Goal: Task Accomplishment & Management: Complete application form

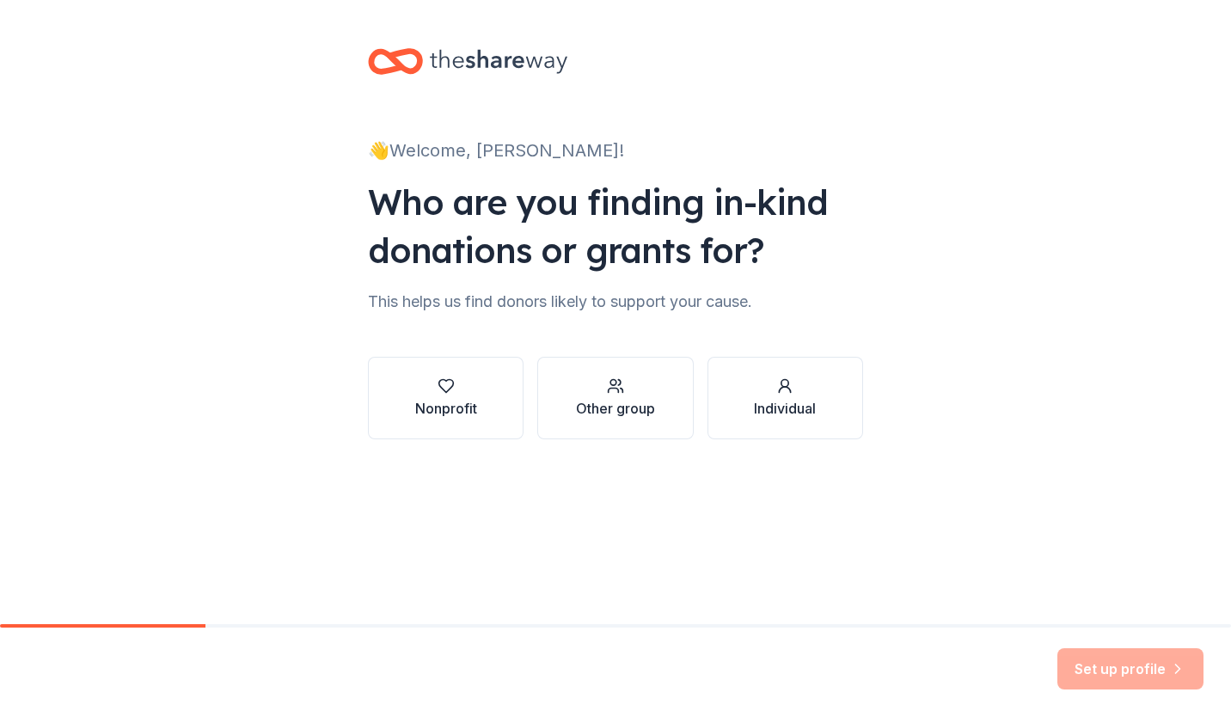
click at [410, 407] on button "Nonprofit" at bounding box center [446, 398] width 156 height 83
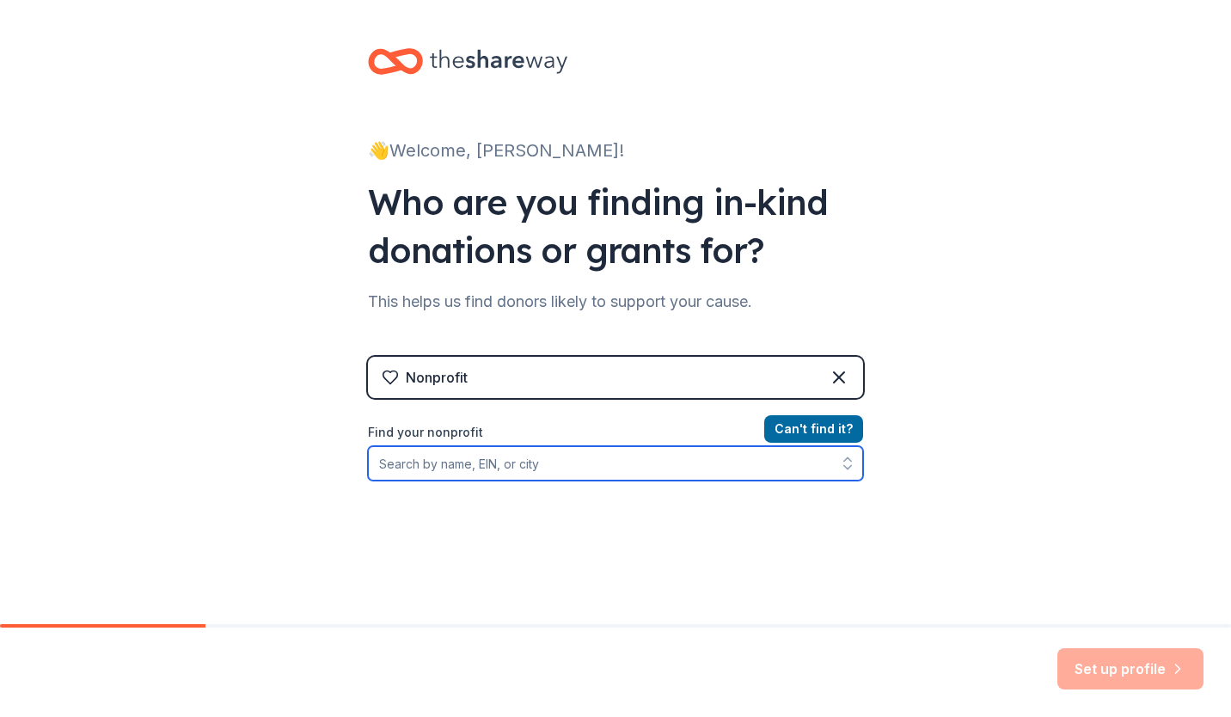
click at [534, 462] on input "Find your nonprofit" at bounding box center [615, 463] width 495 height 34
type input "[PERSON_NAME]"
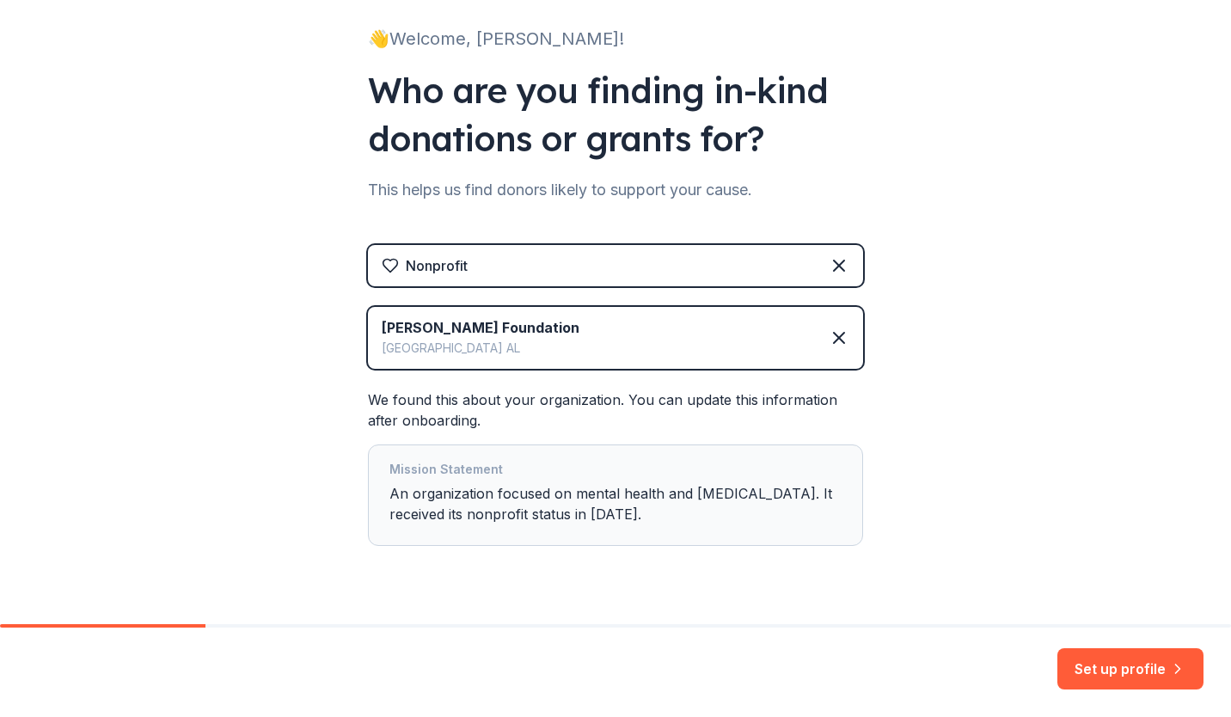
scroll to position [150, 0]
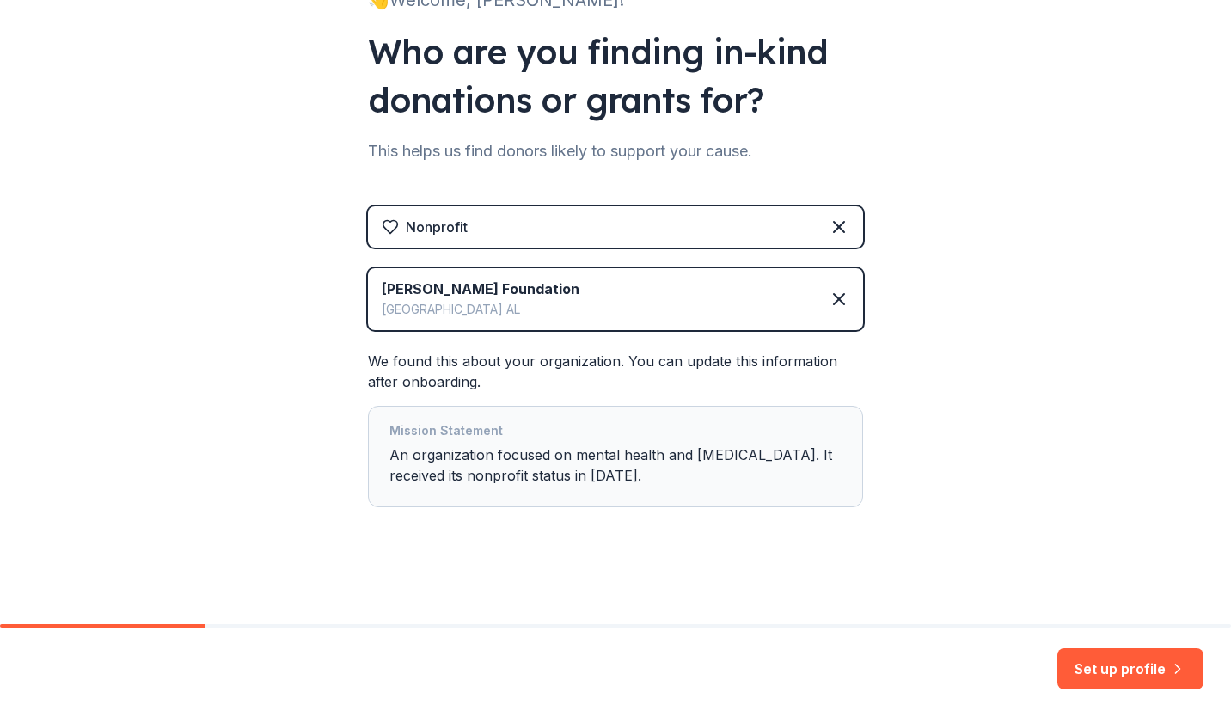
click at [1097, 663] on button "Set up profile" at bounding box center [1130, 668] width 146 height 41
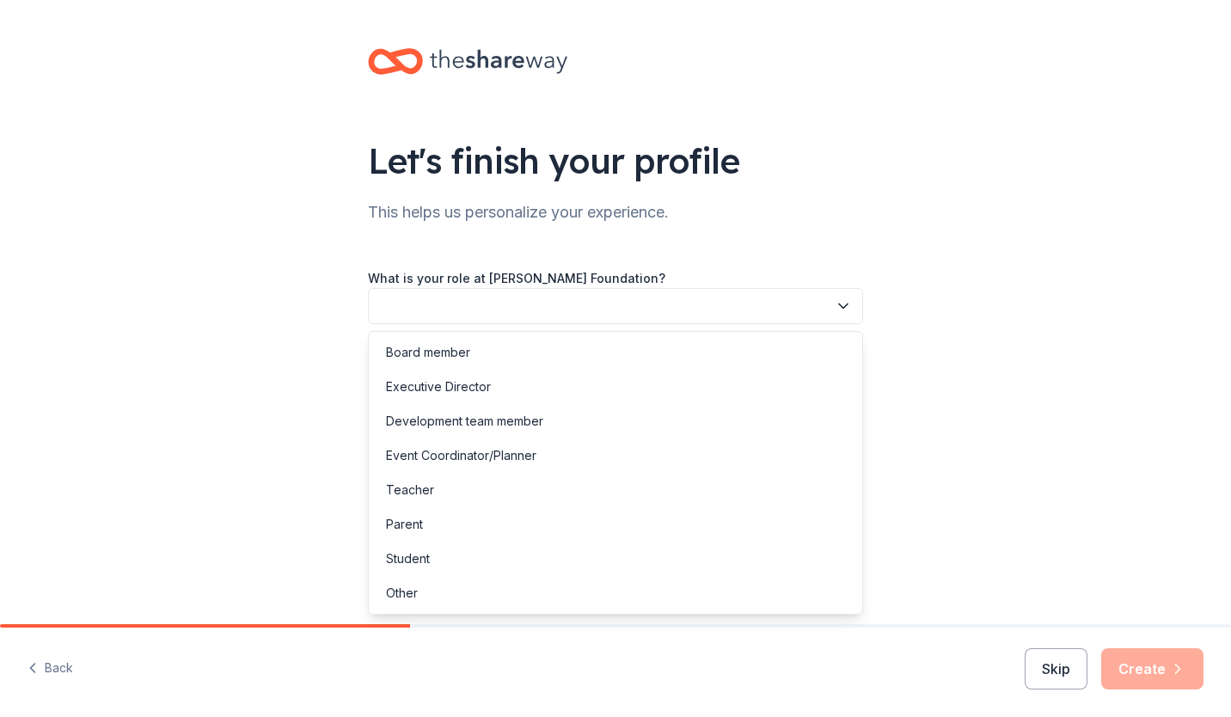
click at [845, 323] on button "button" at bounding box center [615, 306] width 495 height 36
click at [760, 376] on div "Executive Director" at bounding box center [615, 387] width 487 height 34
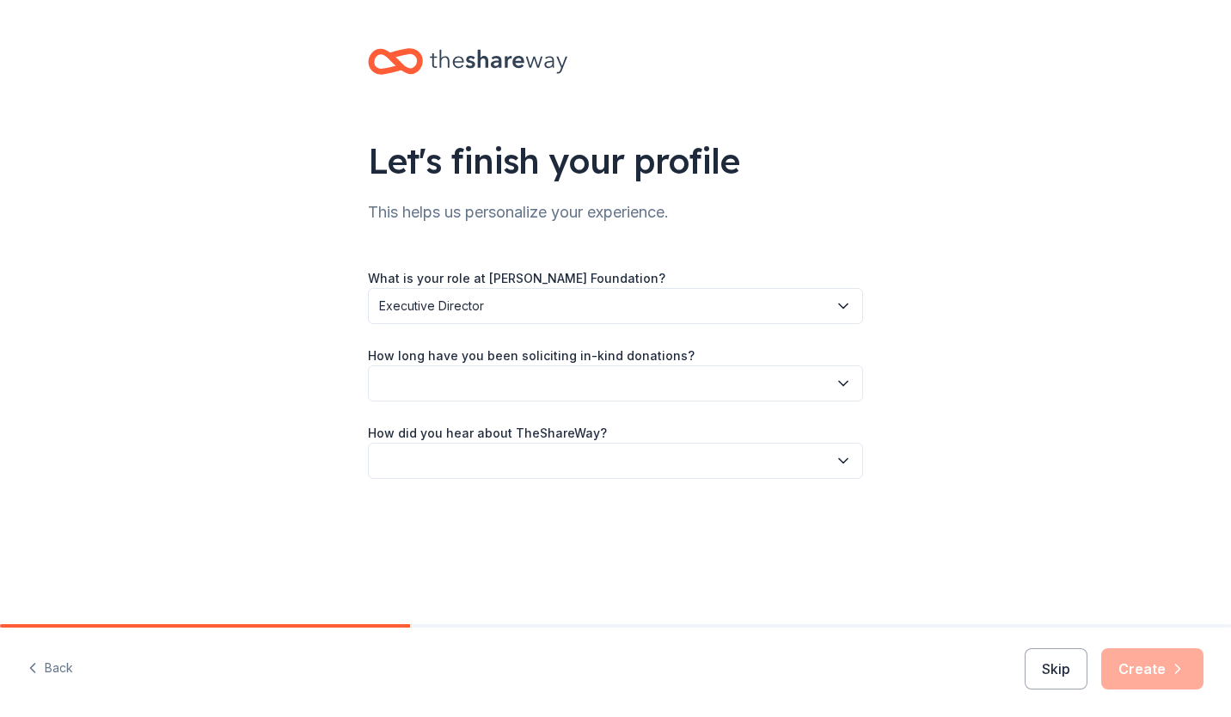
click at [731, 370] on button "button" at bounding box center [615, 383] width 495 height 36
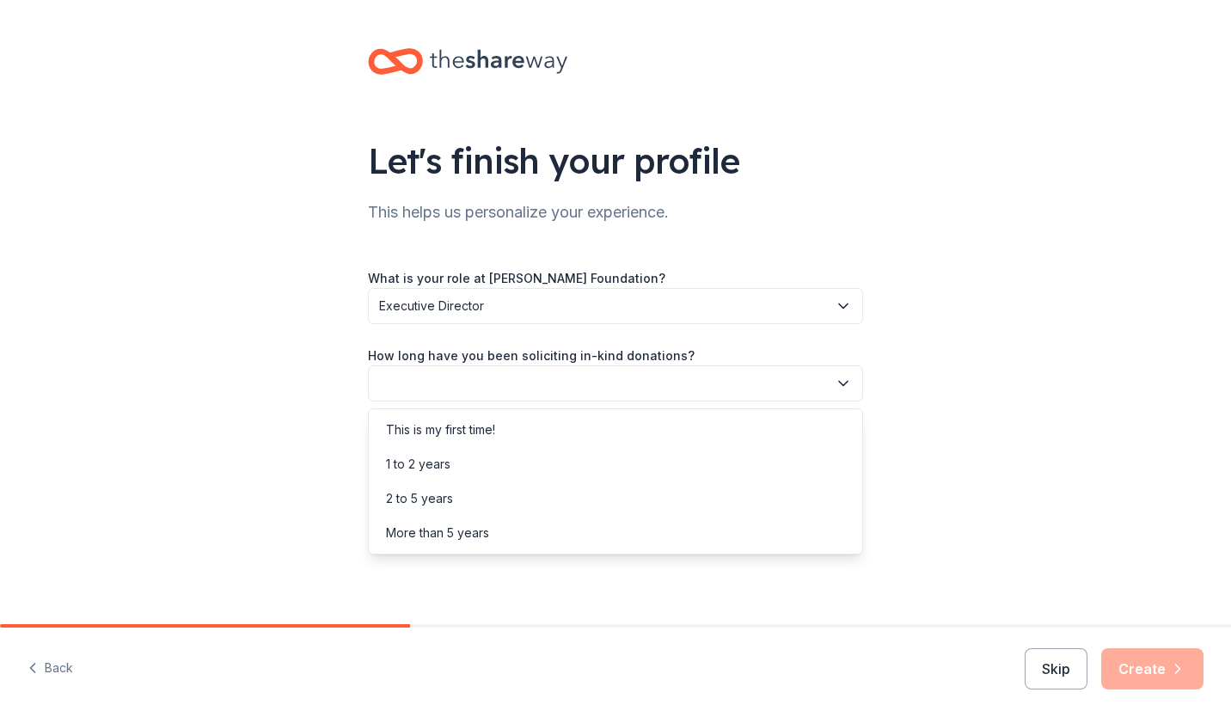
click at [623, 457] on div "1 to 2 years" at bounding box center [615, 464] width 487 height 34
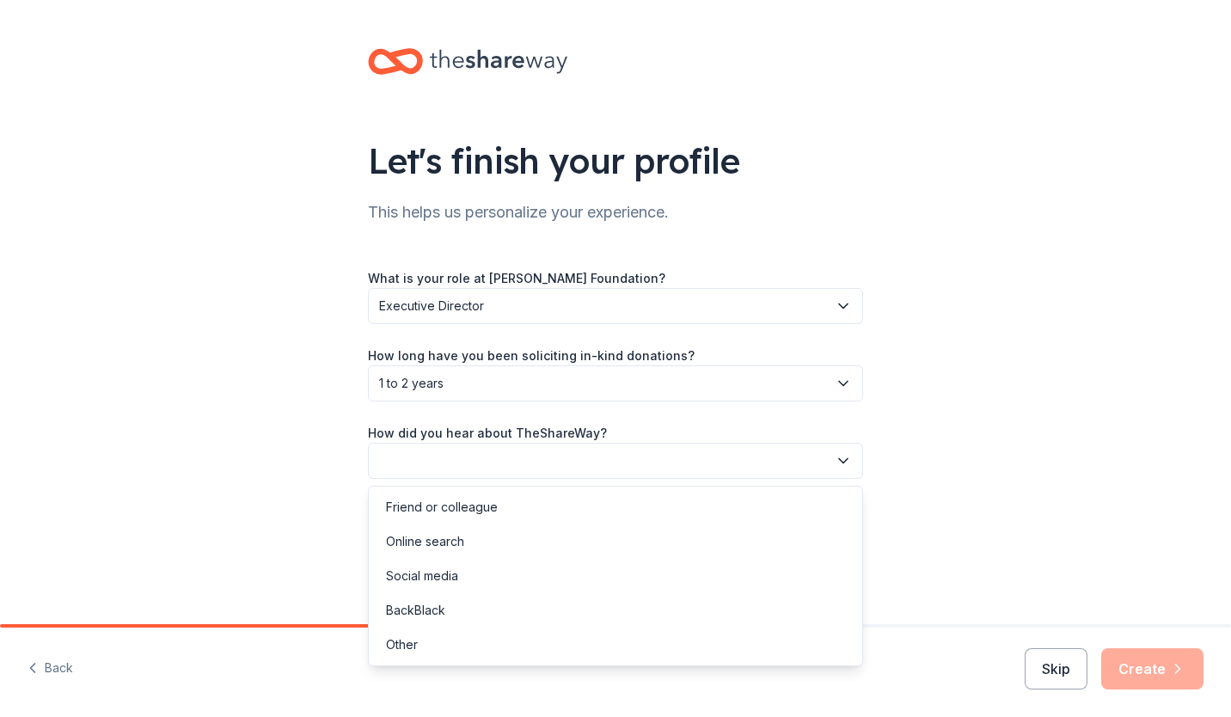
click at [627, 458] on button "button" at bounding box center [615, 461] width 495 height 36
click at [587, 531] on div "Online search" at bounding box center [615, 541] width 487 height 34
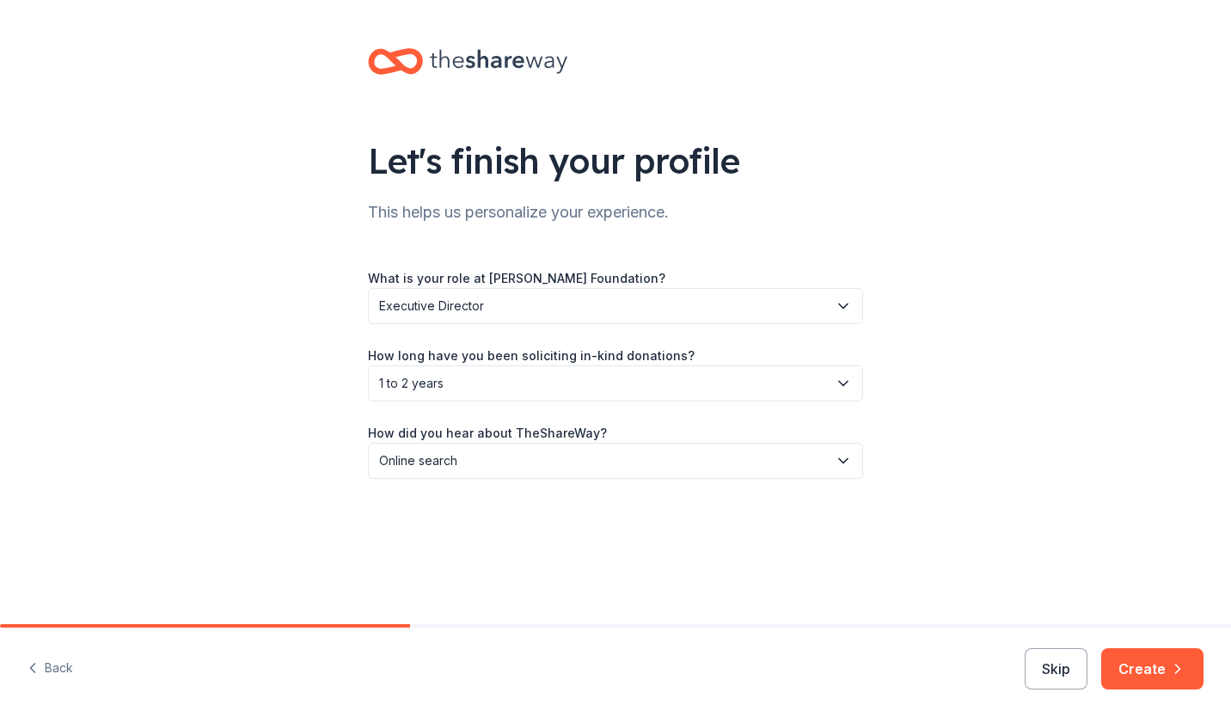
click at [1139, 663] on button "Create" at bounding box center [1152, 668] width 102 height 41
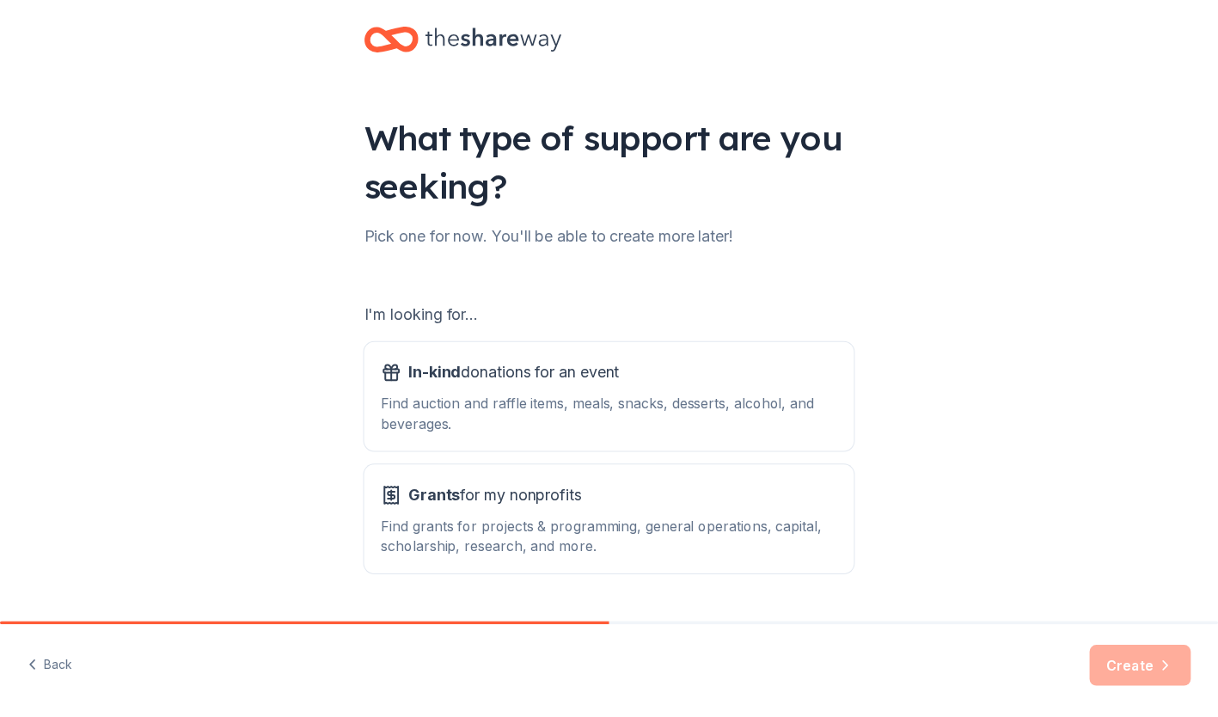
scroll to position [70, 0]
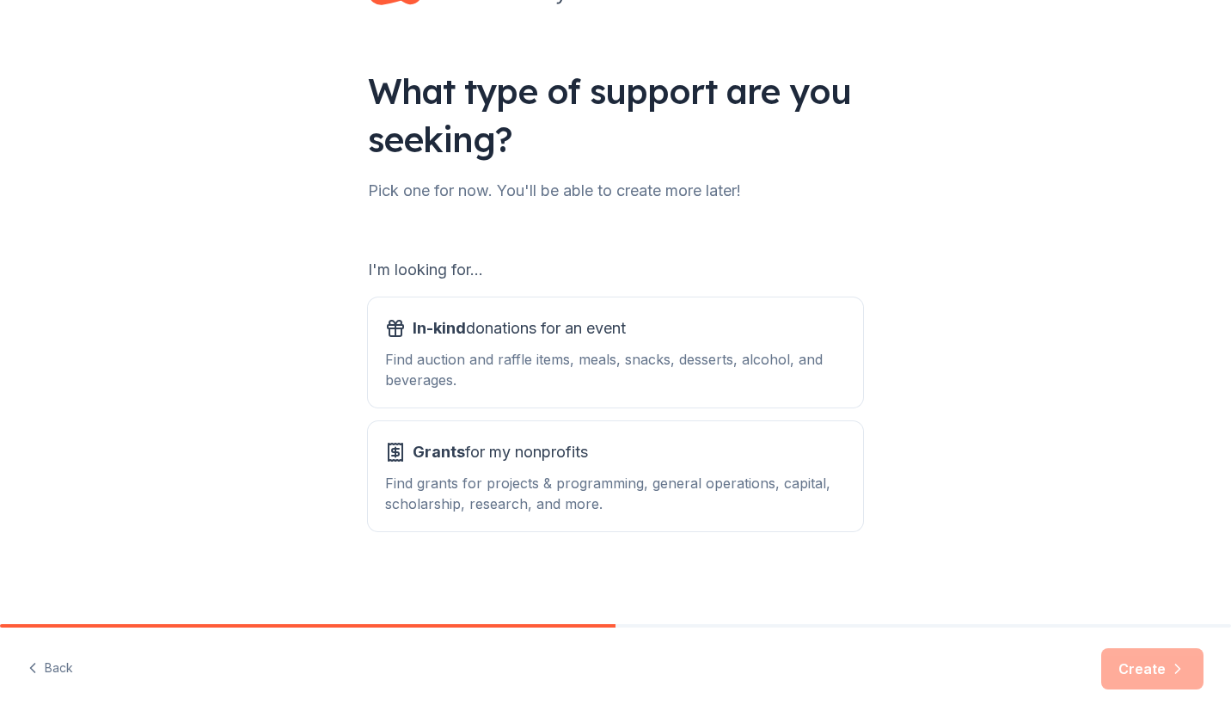
click at [640, 453] on div "Grants for my nonprofits" at bounding box center [615, 452] width 461 height 28
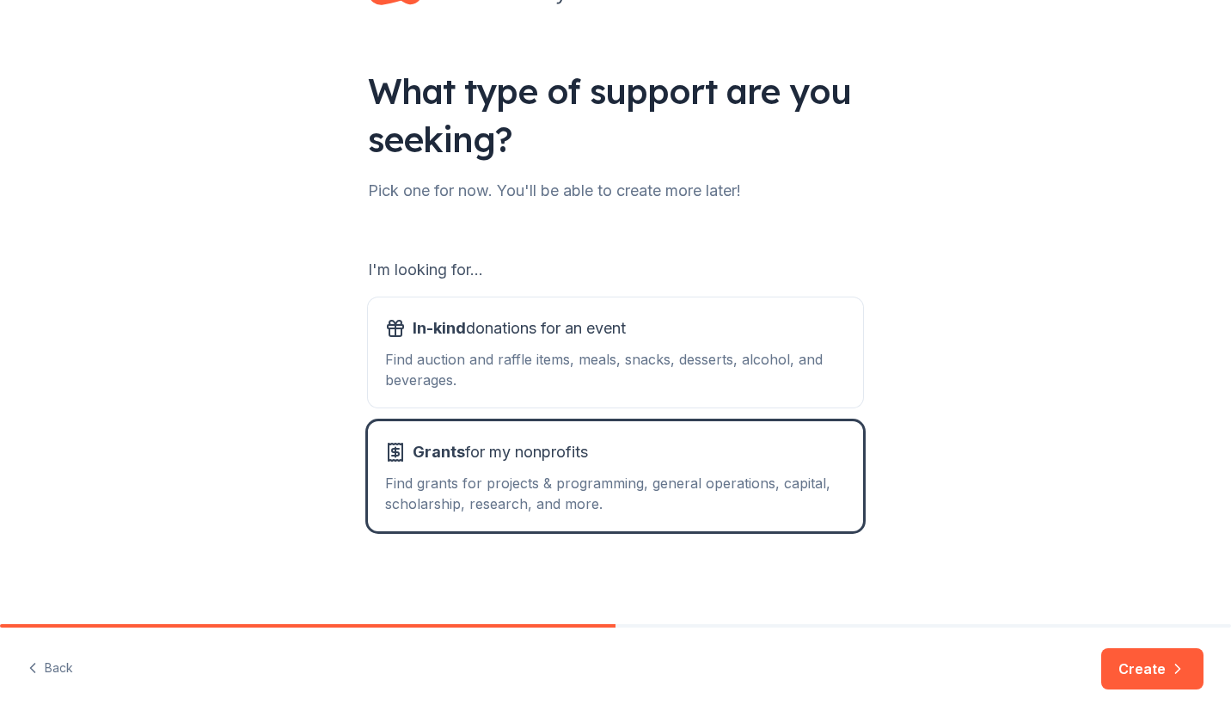
click at [1139, 669] on button "Create" at bounding box center [1152, 668] width 102 height 41
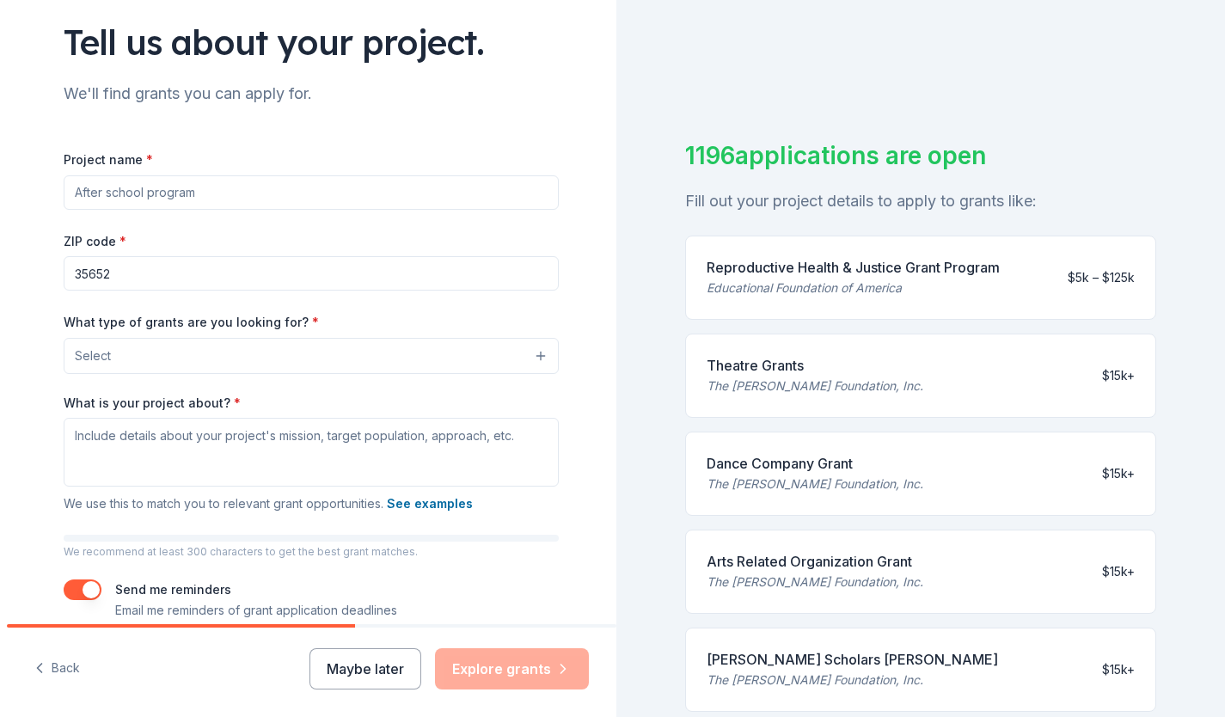
scroll to position [153, 0]
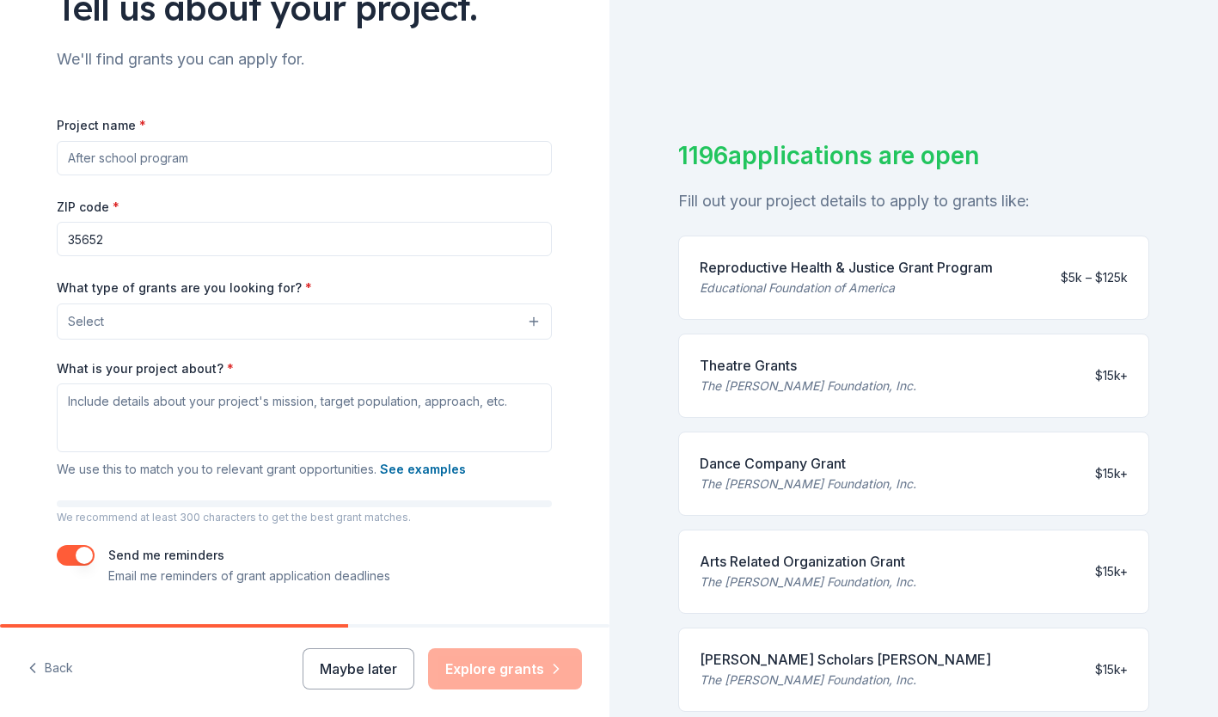
click at [355, 154] on input "Project name *" at bounding box center [304, 158] width 495 height 34
type input "LivingWorks Program"
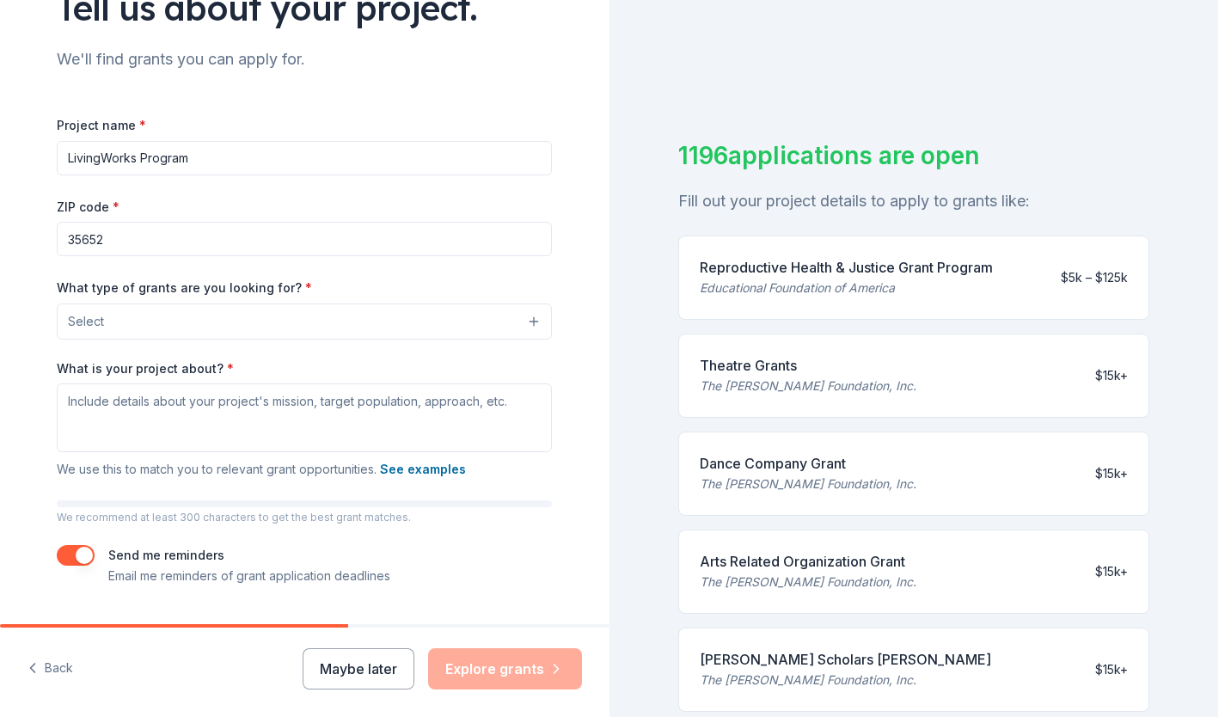
click at [313, 305] on button "Select" at bounding box center [304, 321] width 495 height 36
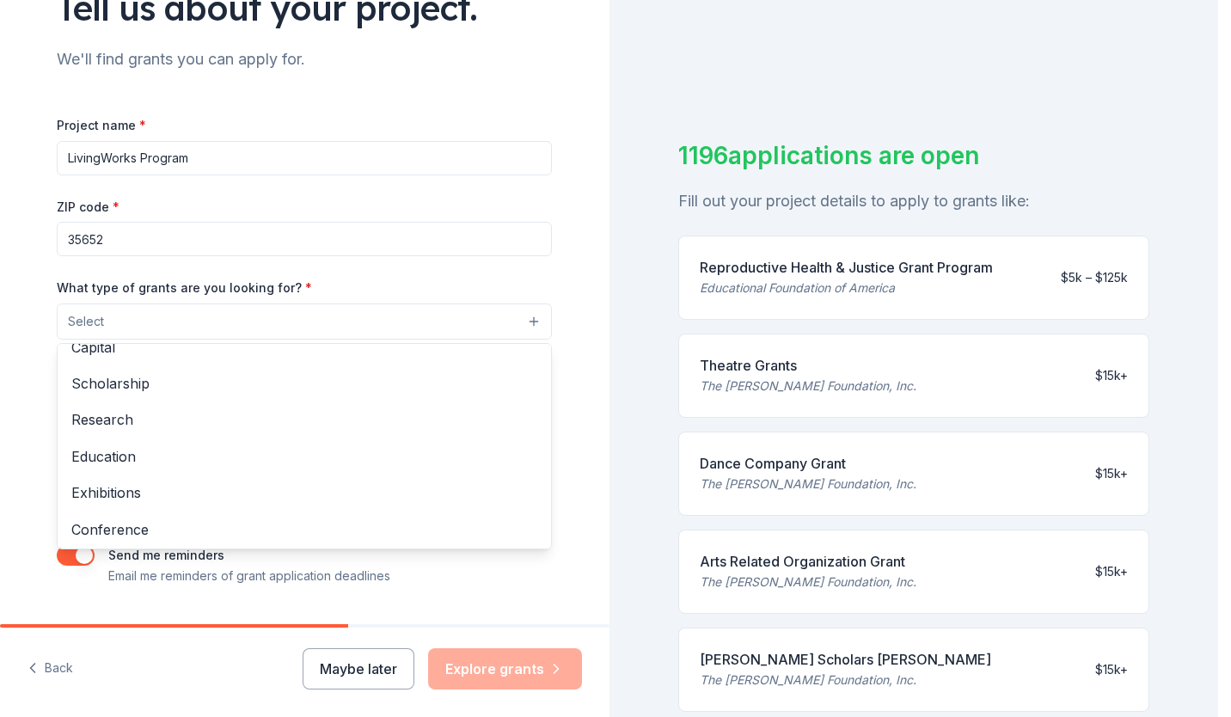
scroll to position [100, 0]
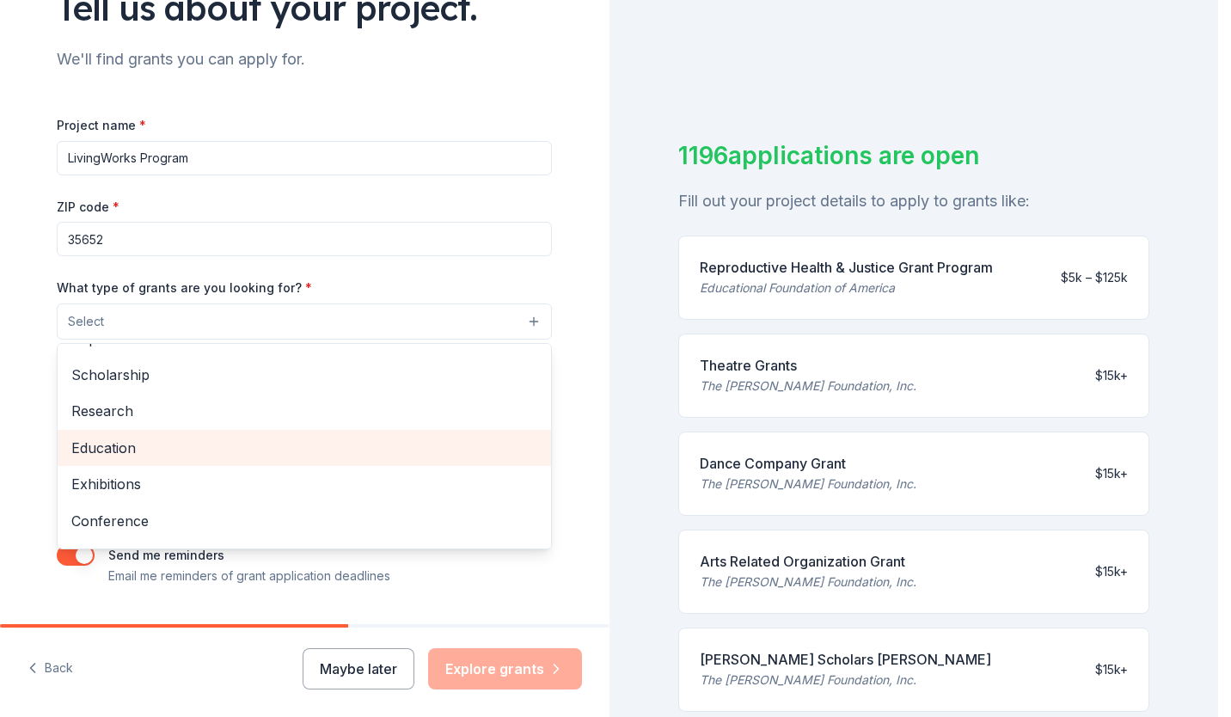
click at [449, 443] on span "Education" at bounding box center [304, 448] width 466 height 22
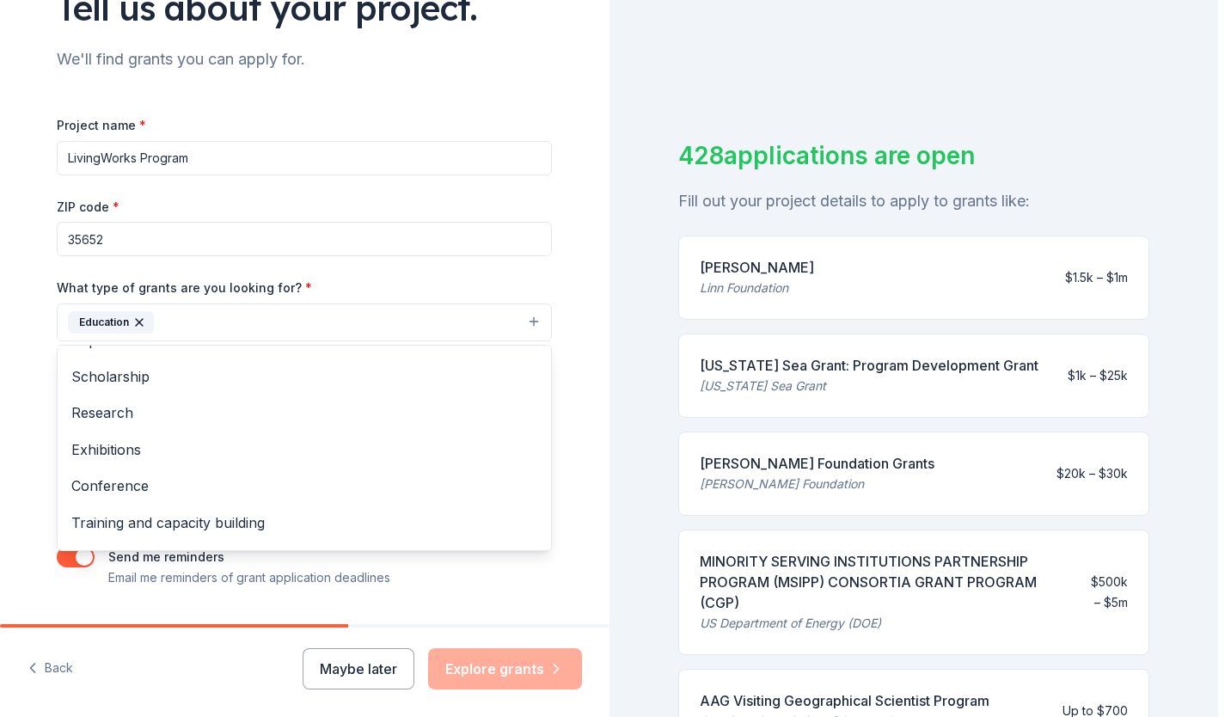
click at [557, 394] on div "Tell us about your project. We'll find grants you can apply for. Project name *…" at bounding box center [304, 258] width 550 height 823
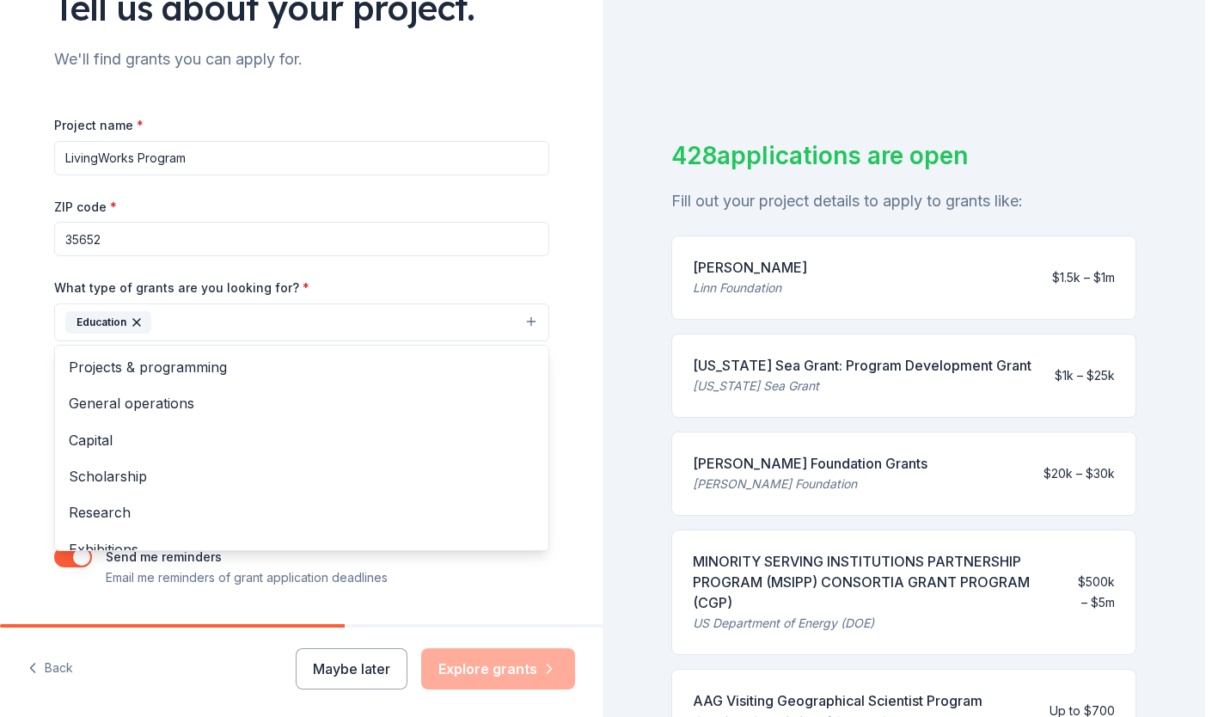
click at [476, 324] on button "Education" at bounding box center [301, 322] width 495 height 38
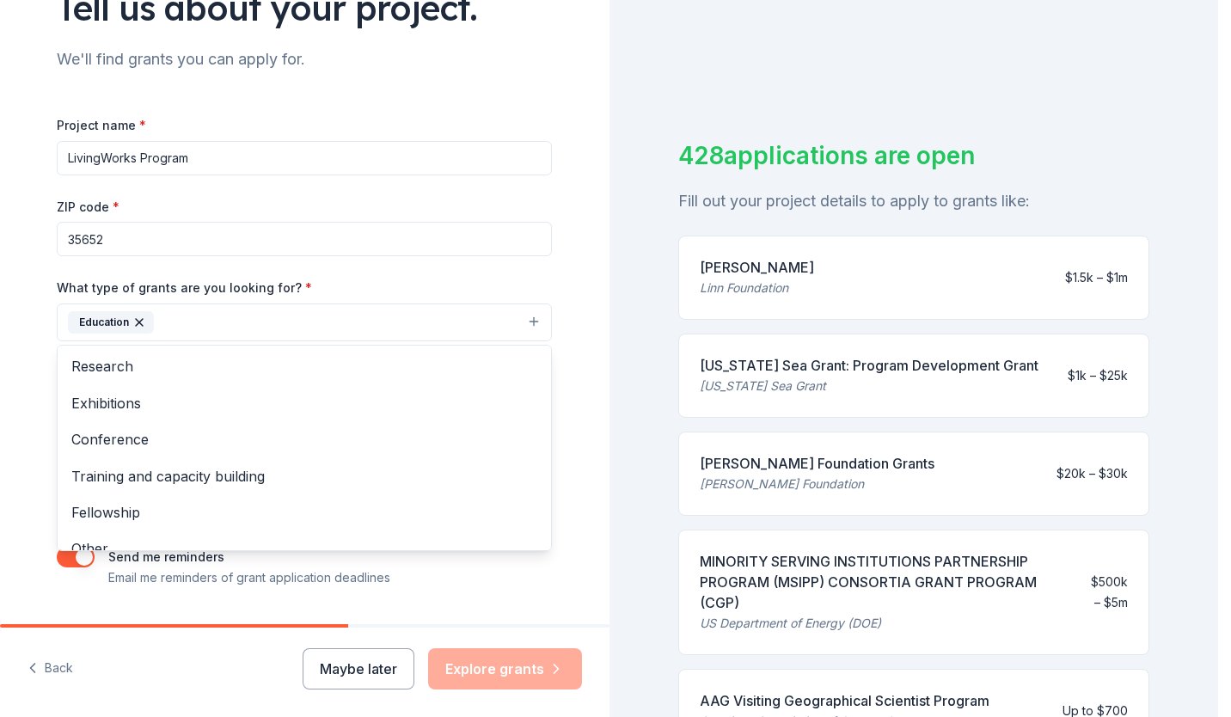
scroll to position [167, 0]
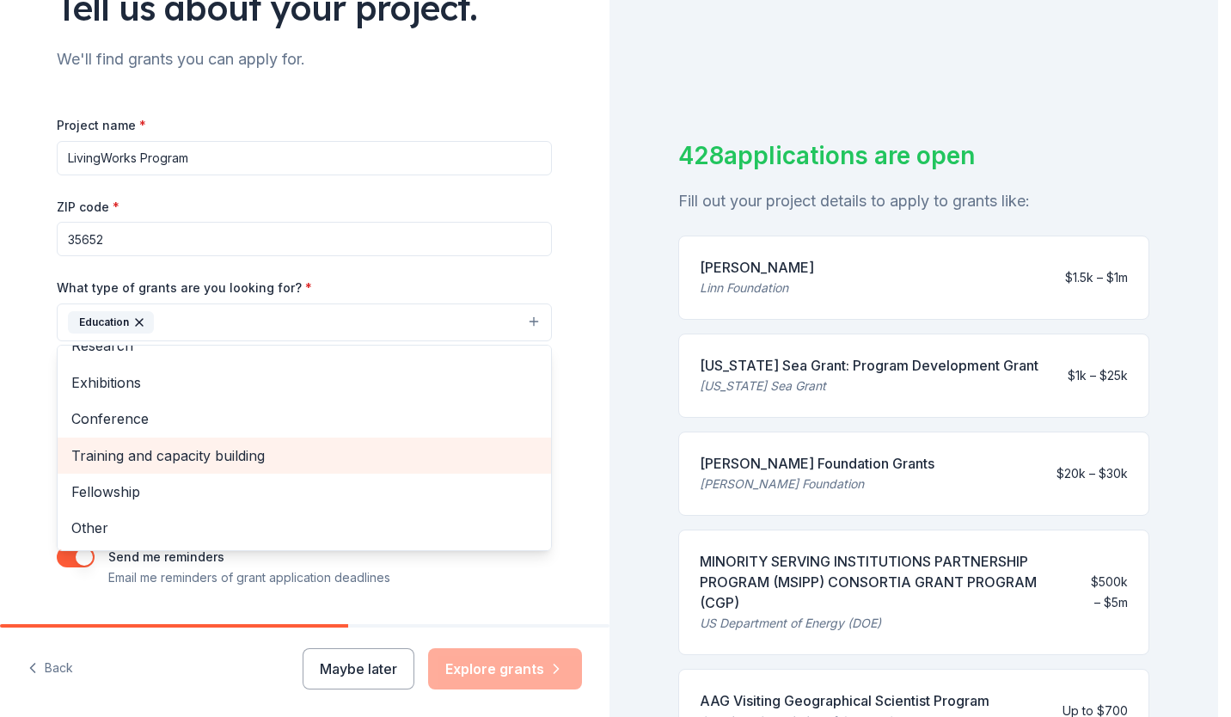
click at [483, 459] on span "Training and capacity building" at bounding box center [304, 455] width 466 height 22
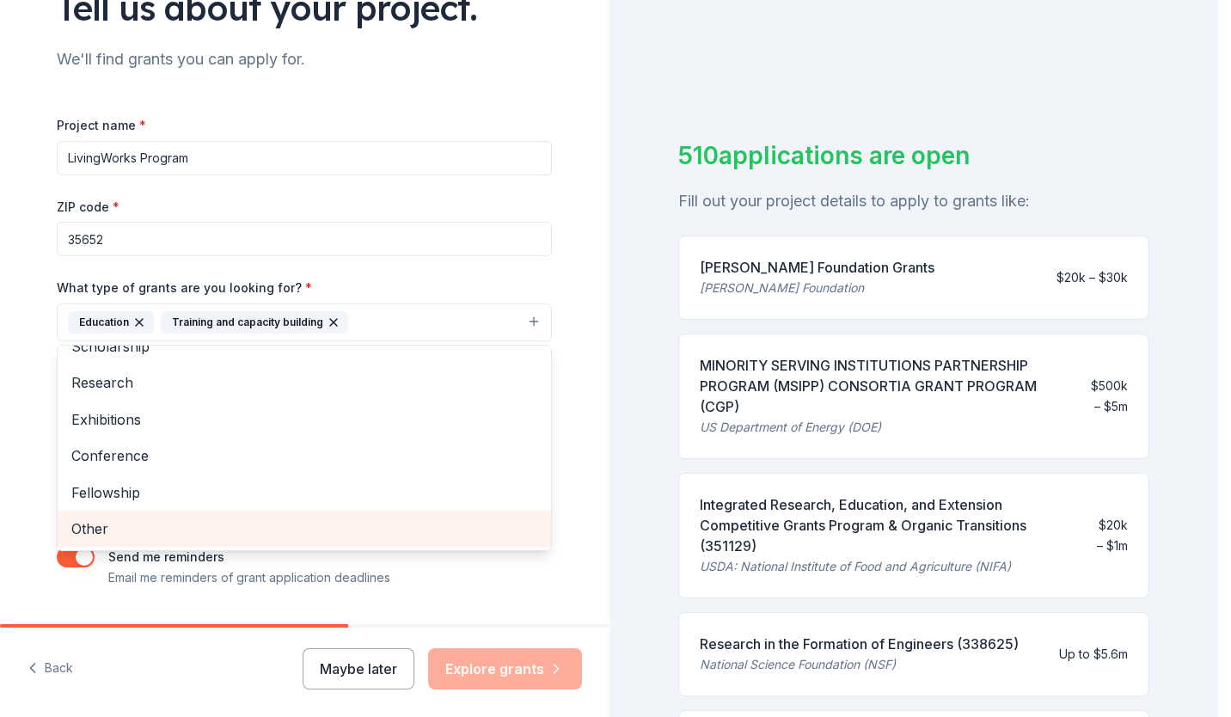
click at [476, 545] on div "Other" at bounding box center [304, 529] width 493 height 36
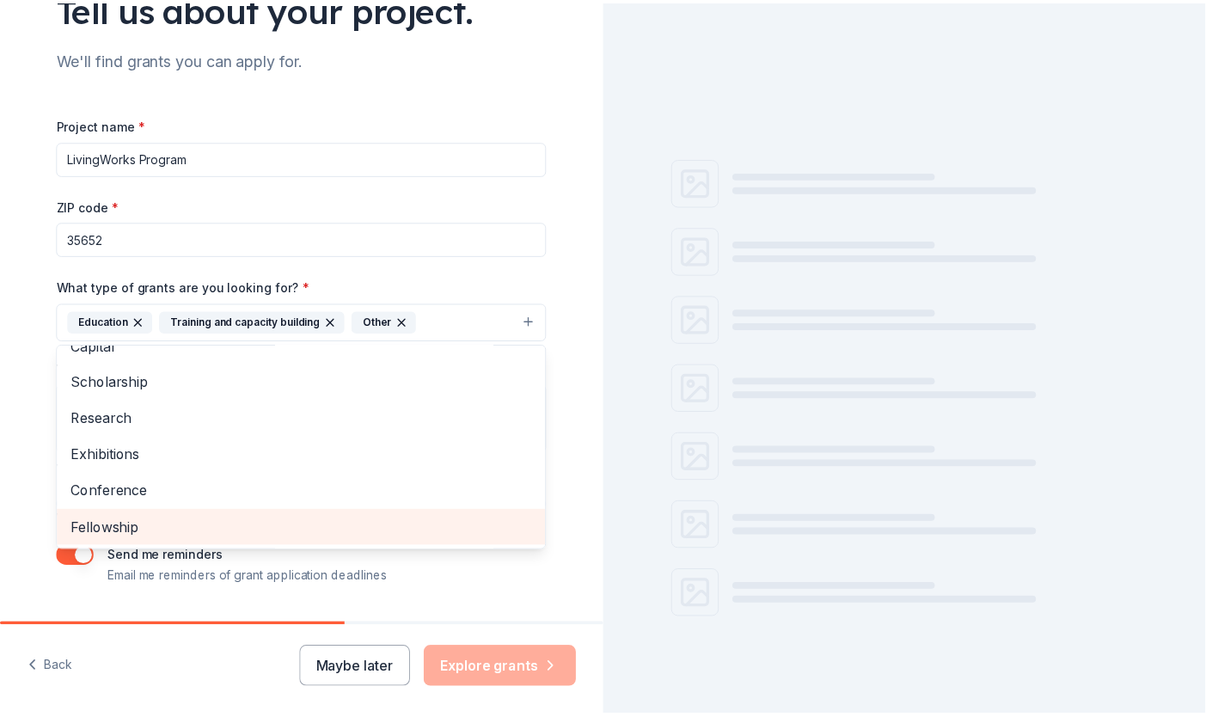
scroll to position [94, 0]
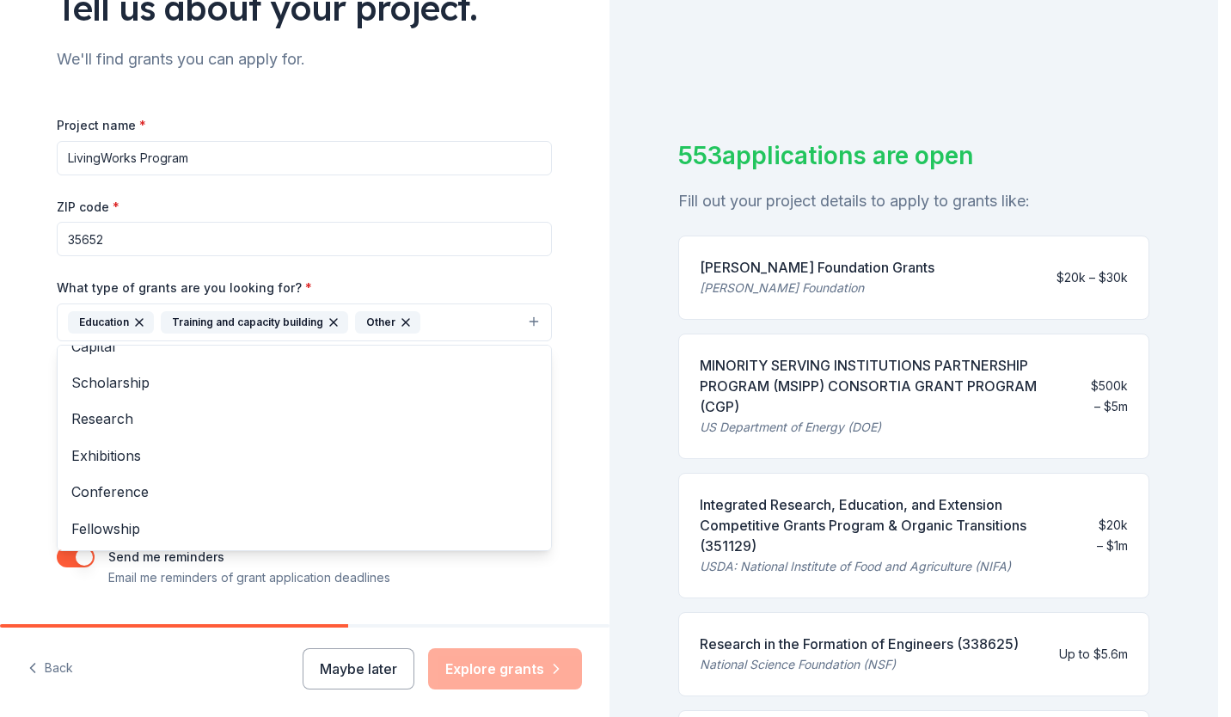
click at [573, 479] on div "Tell us about your project. We'll find grants you can apply for. Project name *…" at bounding box center [304, 258] width 609 height 823
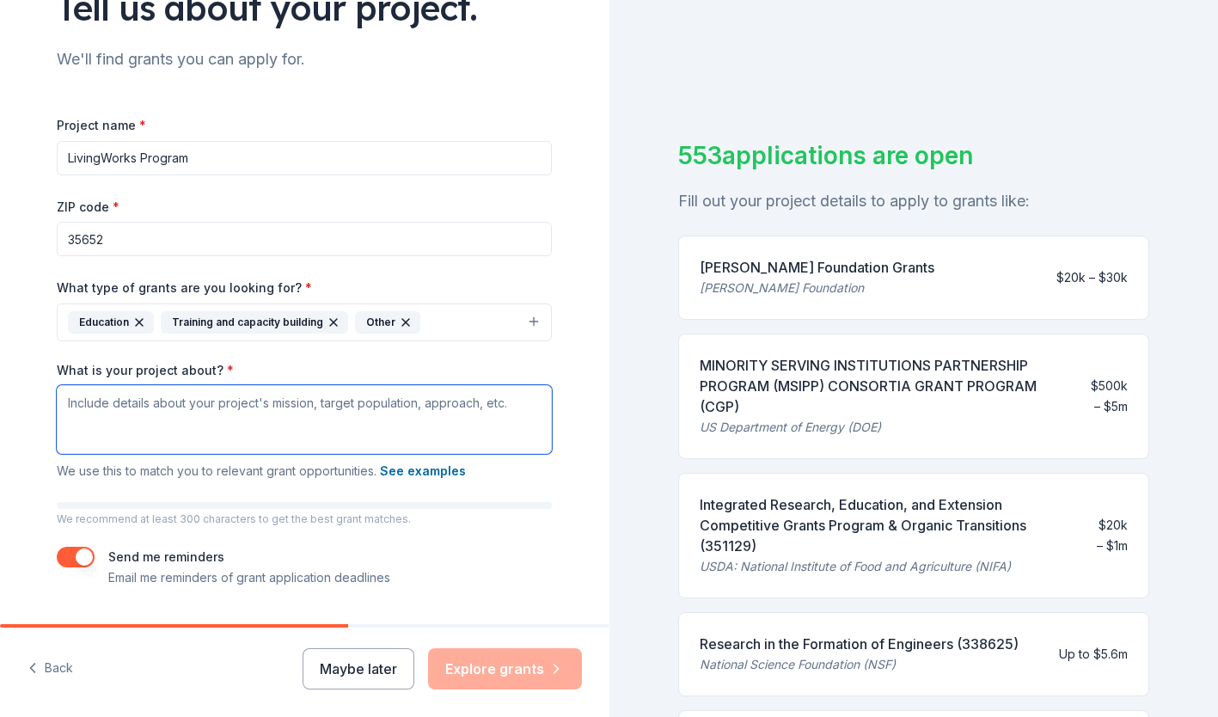
click at [426, 414] on textarea "What is your project about? *" at bounding box center [304, 419] width 495 height 69
click at [267, 414] on textarea "What is your project about? *" at bounding box center [304, 419] width 495 height 69
paste textarea "The [PERSON_NAME] Foundation was formed by the family and friends of [PERSON_NA…"
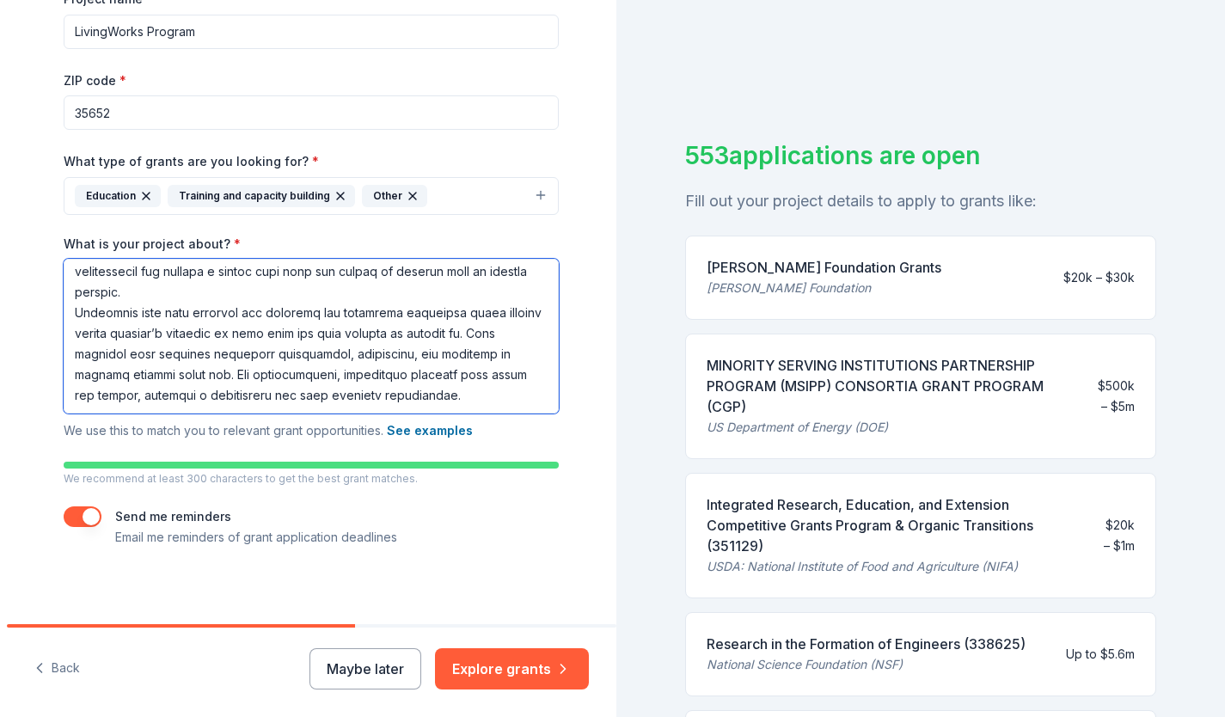
scroll to position [285, 0]
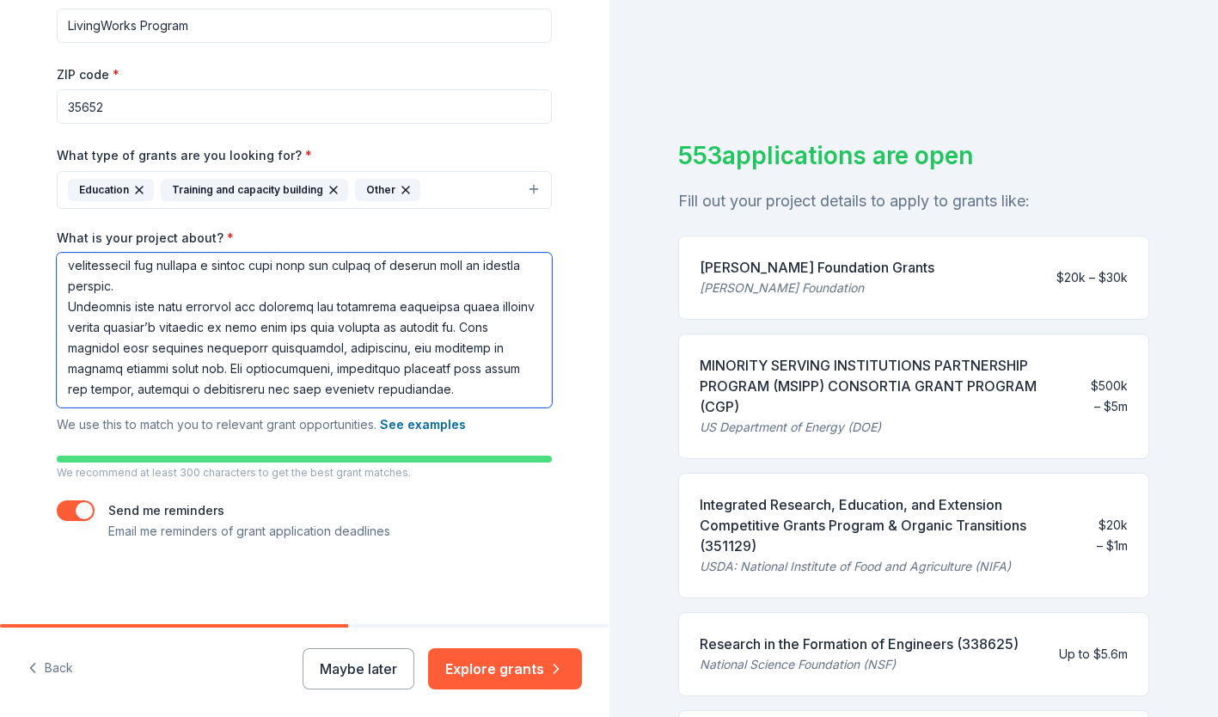
type textarea "The [PERSON_NAME] Foundation was formed by the family and friends of [PERSON_NA…"
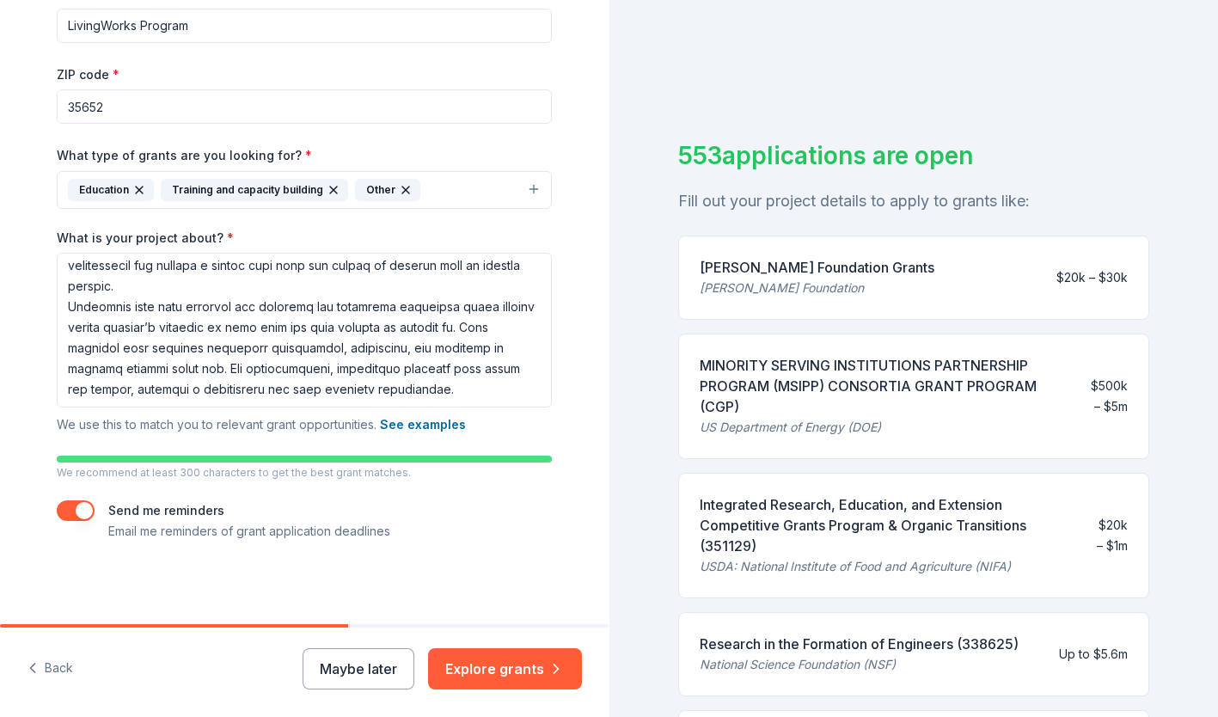
click at [511, 671] on button "Explore grants" at bounding box center [505, 668] width 154 height 41
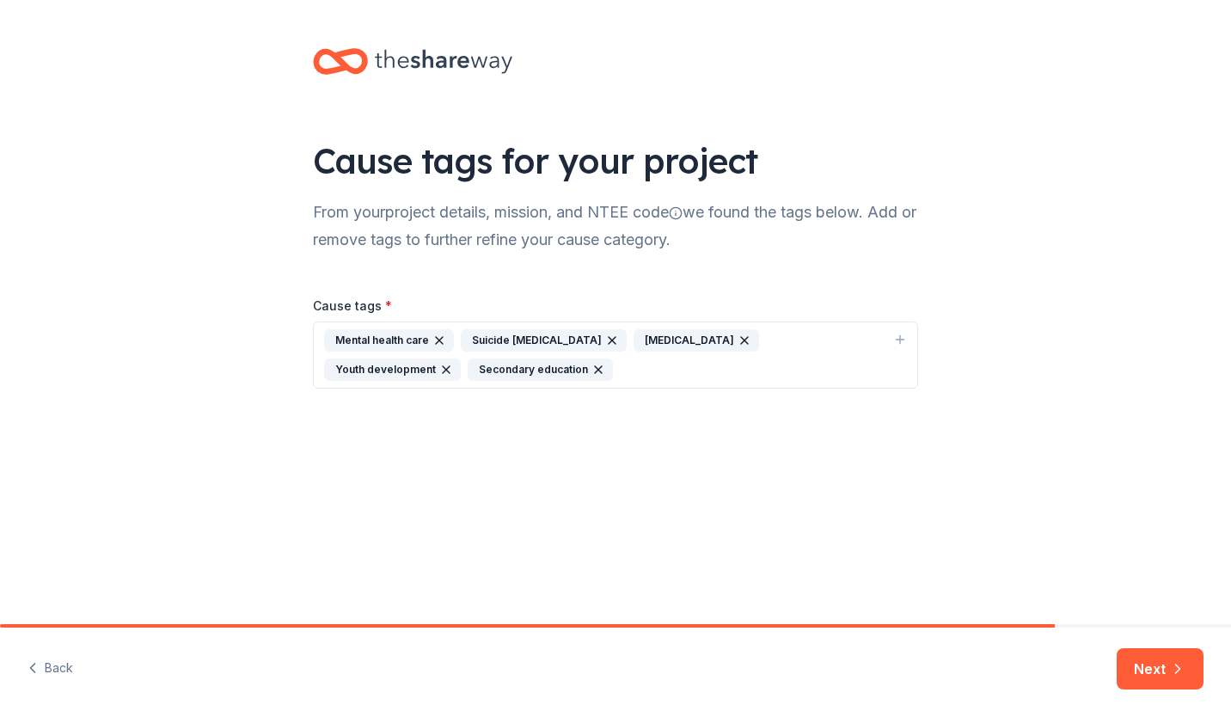
click at [897, 342] on icon "button" at bounding box center [900, 340] width 14 height 14
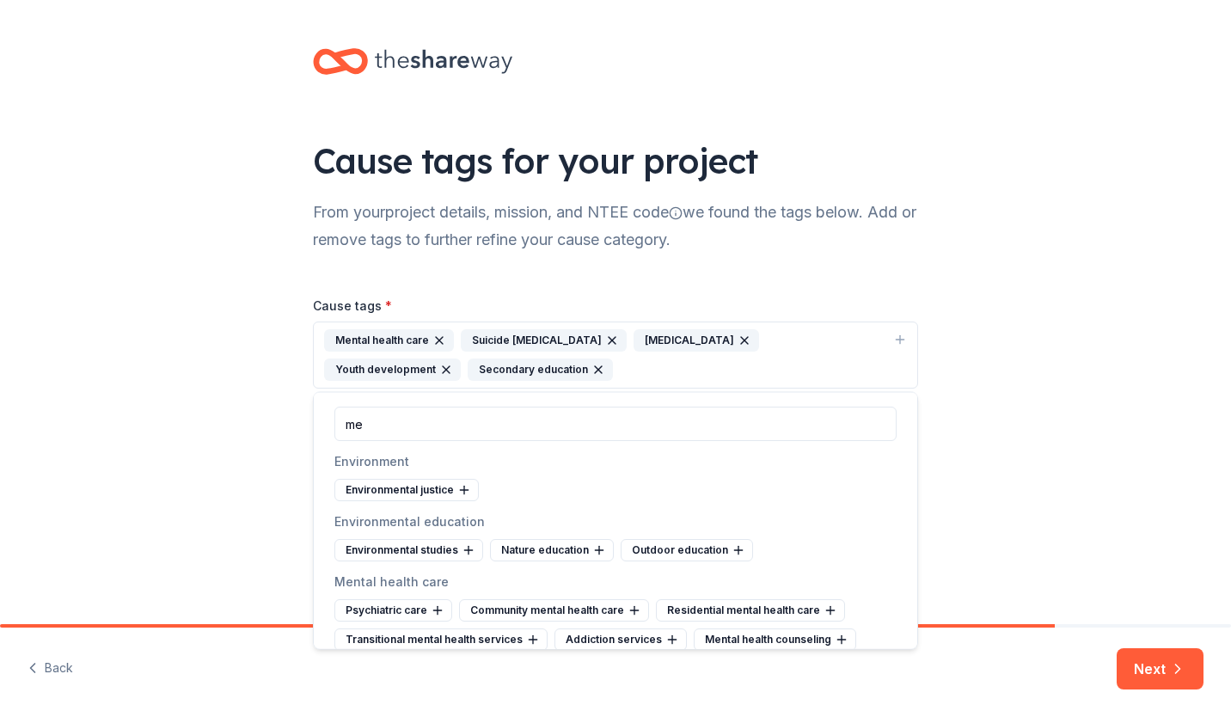
type input "m"
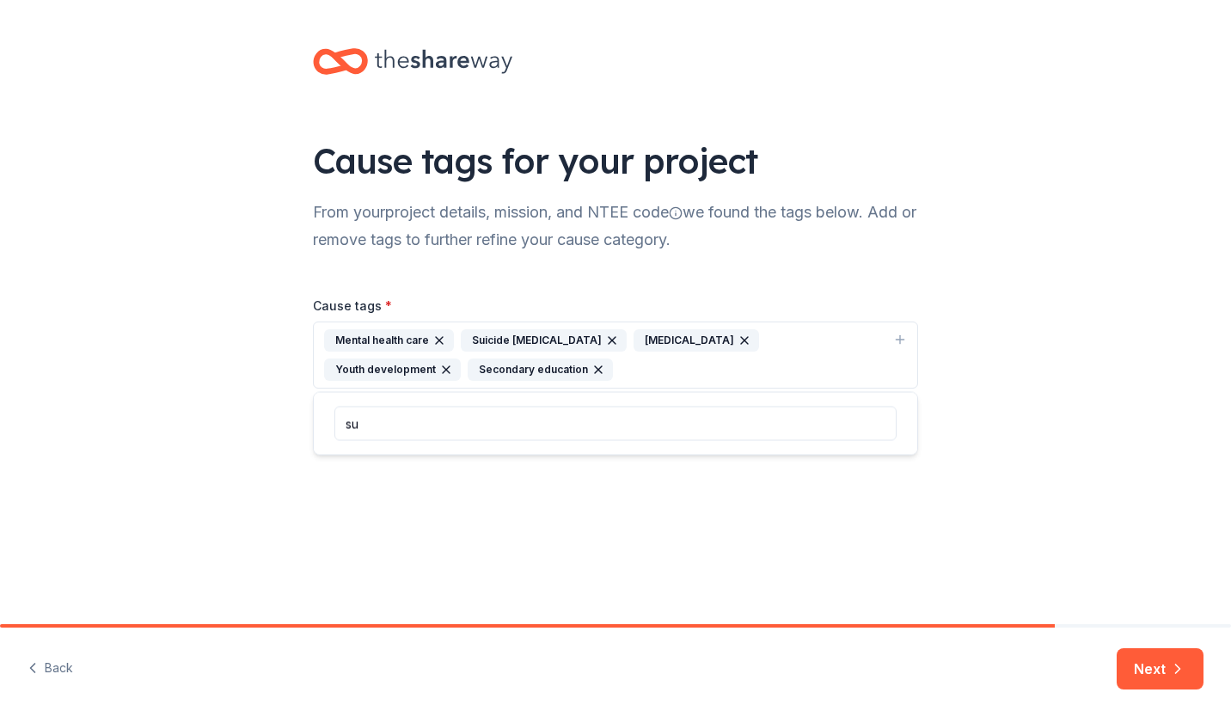
type input "s"
type input "suicide"
click at [1164, 670] on button "Next" at bounding box center [1160, 668] width 87 height 41
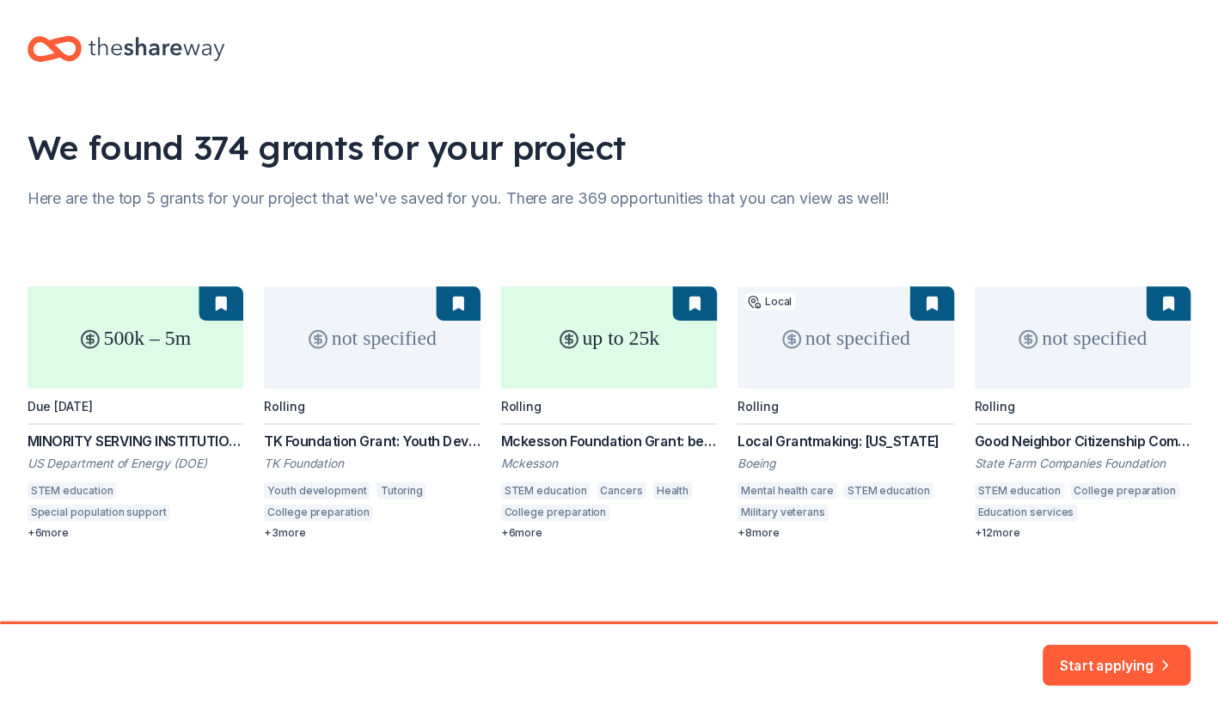
scroll to position [16, 0]
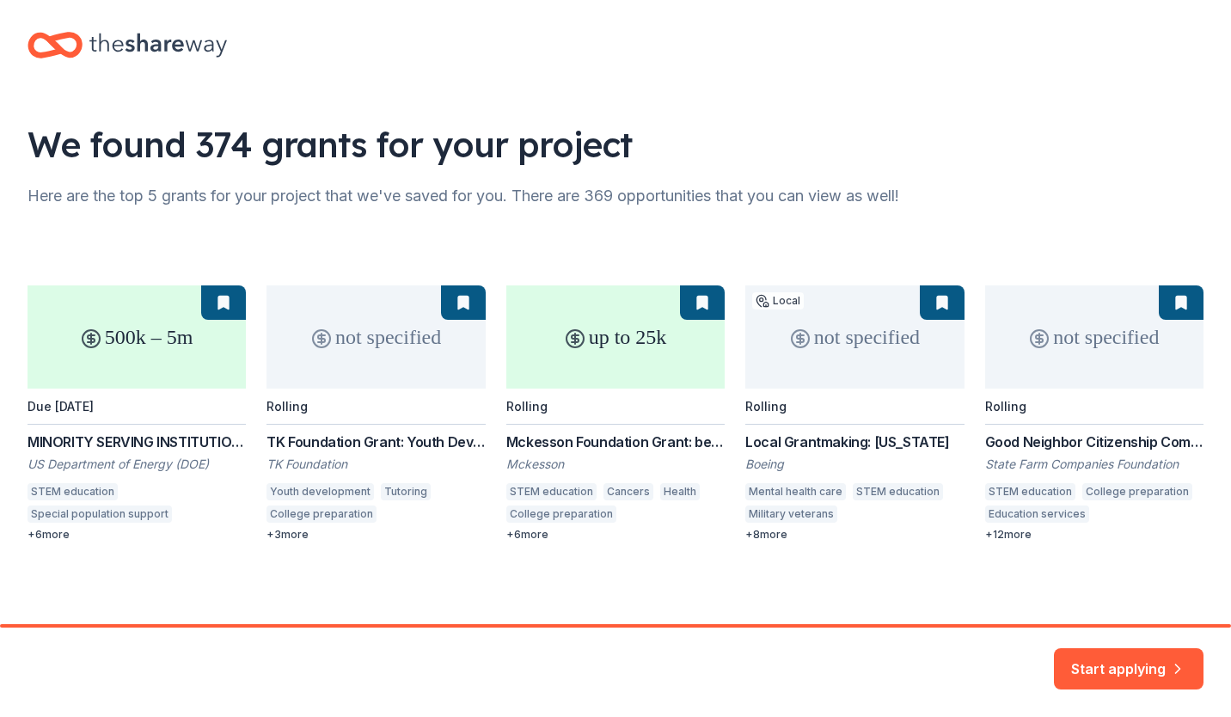
click at [1094, 647] on button "Start applying" at bounding box center [1129, 658] width 150 height 41
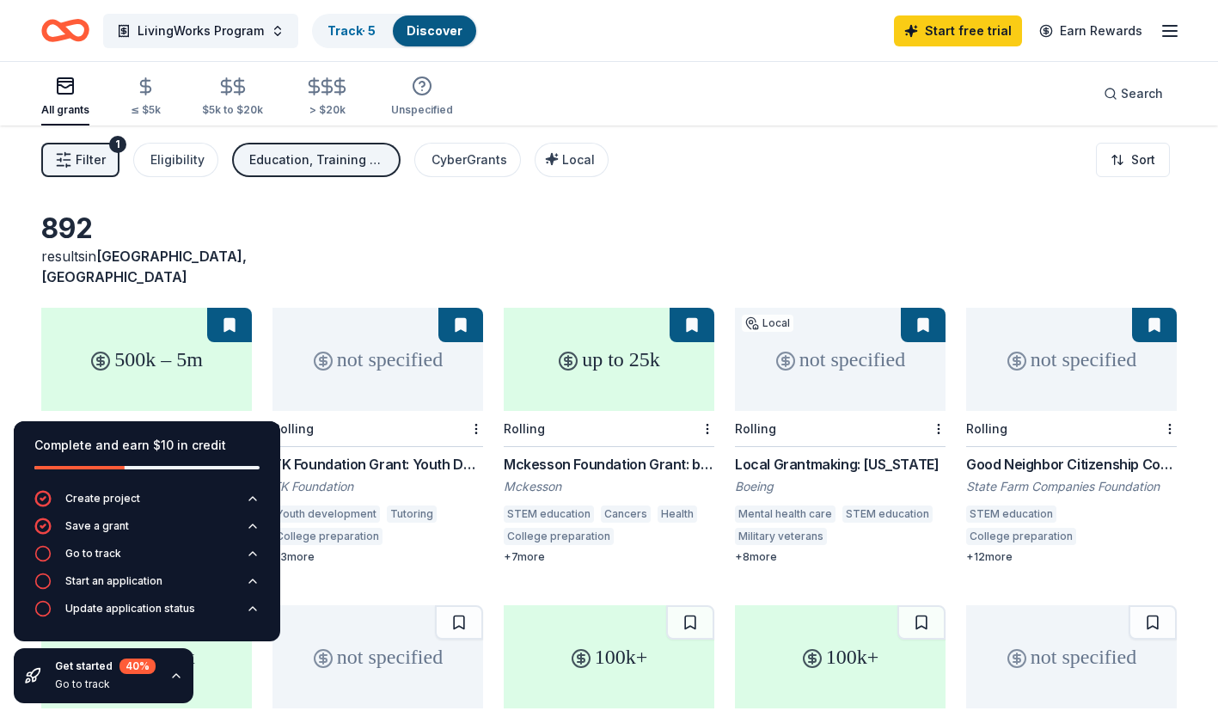
click at [70, 153] on icon "button" at bounding box center [63, 159] width 17 height 17
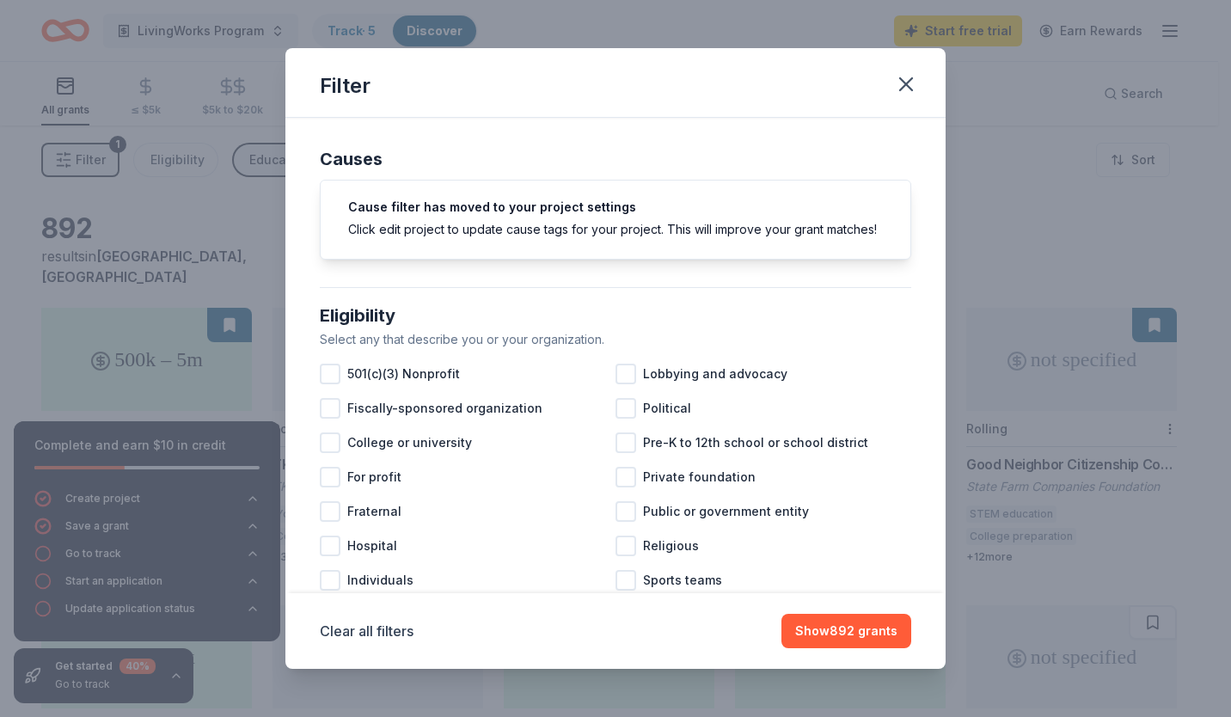
click at [336, 384] on div at bounding box center [330, 374] width 21 height 21
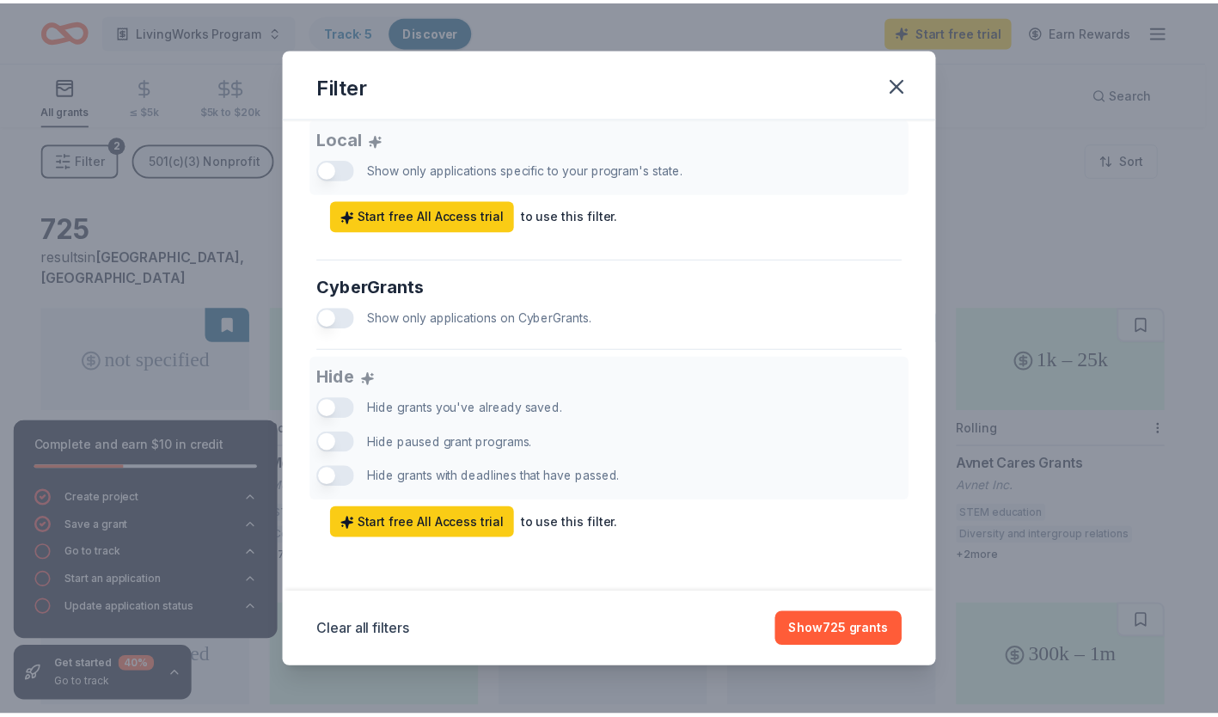
scroll to position [1003, 0]
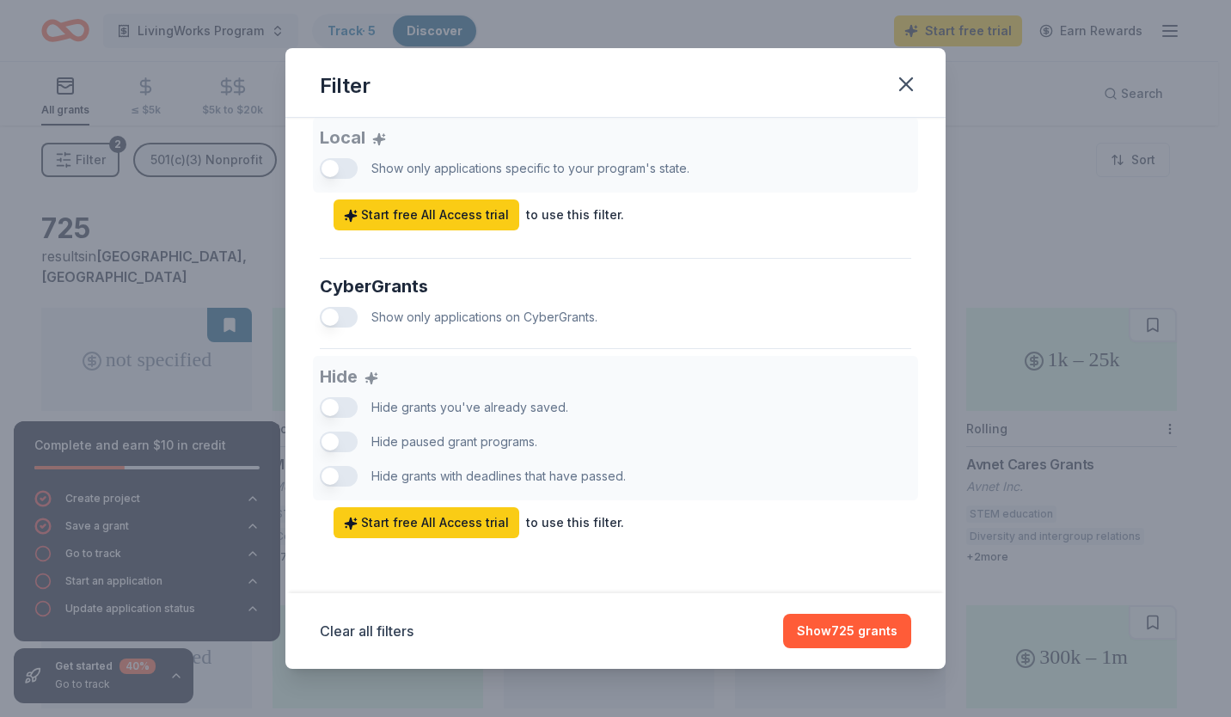
click at [844, 634] on button "Show 725 grants" at bounding box center [847, 631] width 128 height 34
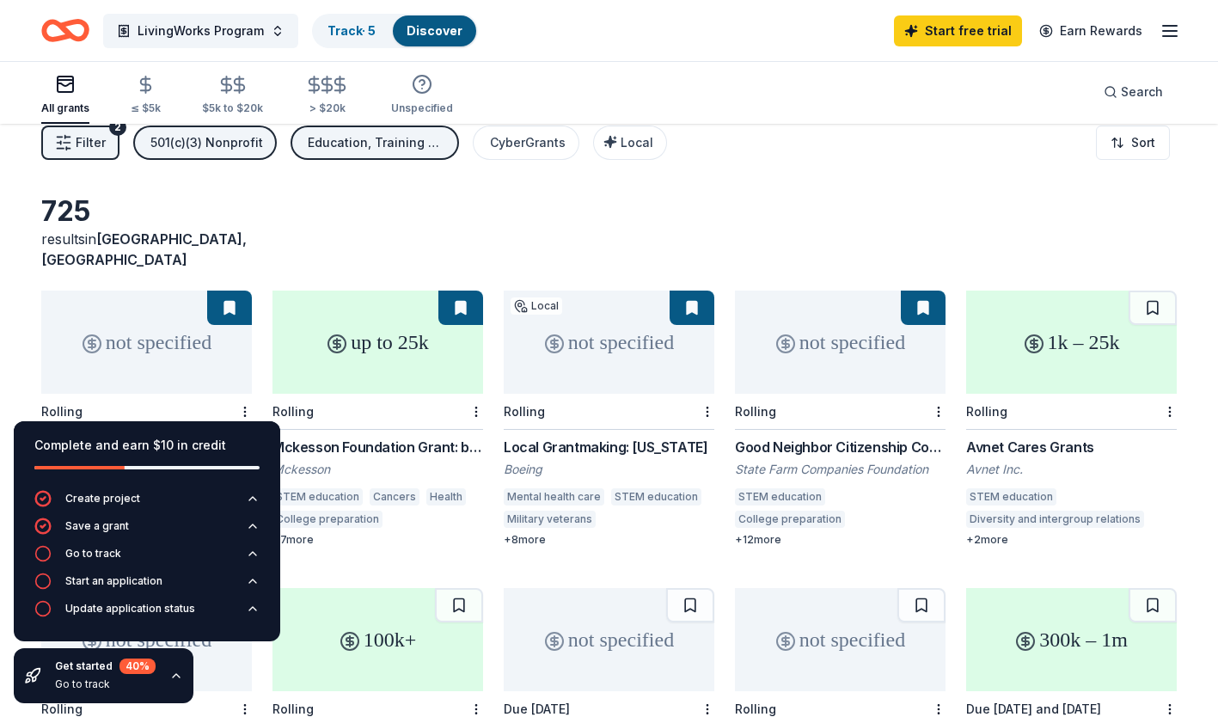
scroll to position [0, 0]
